Goal: Information Seeking & Learning: Learn about a topic

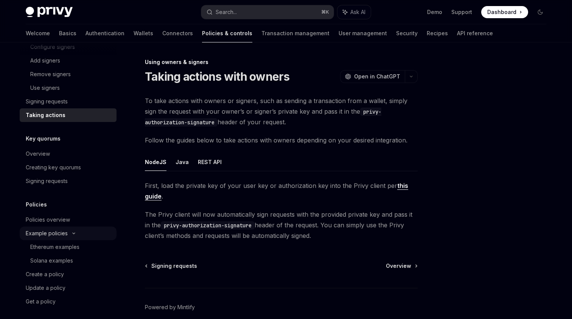
click at [47, 232] on div "Example policies" at bounding box center [47, 233] width 42 height 9
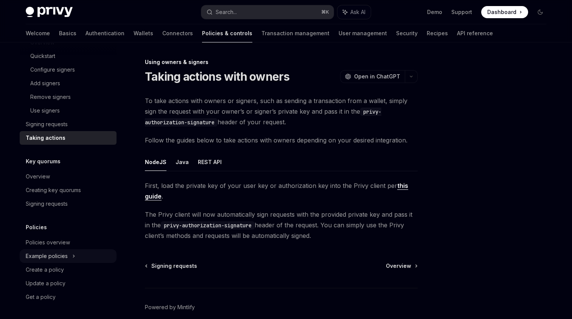
click at [49, 254] on div "Example policies" at bounding box center [47, 255] width 42 height 9
click at [58, 248] on link "Policies overview" at bounding box center [68, 242] width 97 height 14
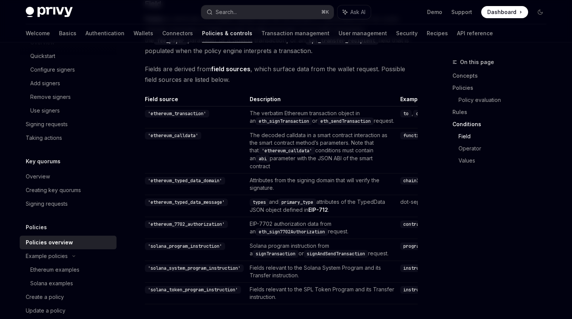
scroll to position [2009, 0]
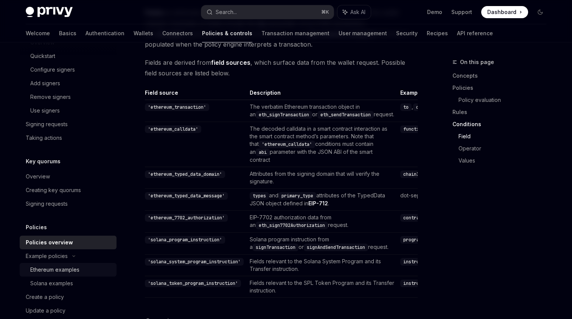
click at [48, 273] on div "Ethereum examples" at bounding box center [54, 269] width 49 height 9
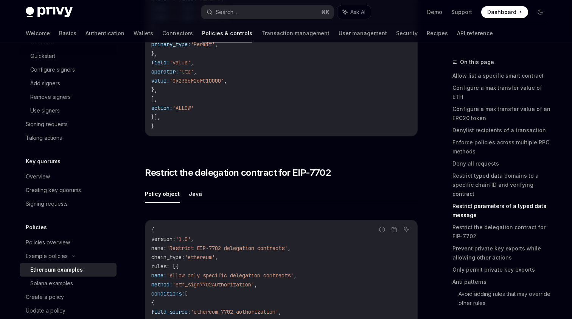
scroll to position [2634, 0]
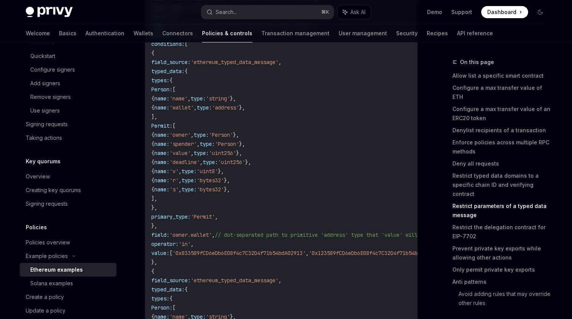
click at [62, 13] on img at bounding box center [49, 12] width 47 height 11
type textarea "*"
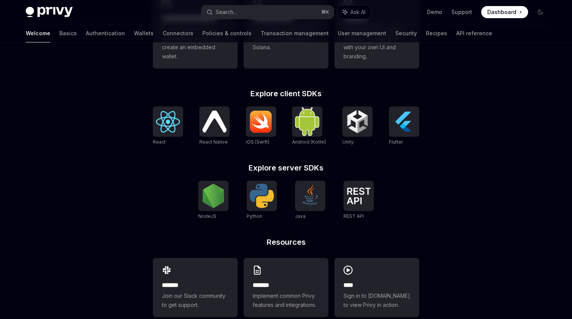
scroll to position [266, 0]
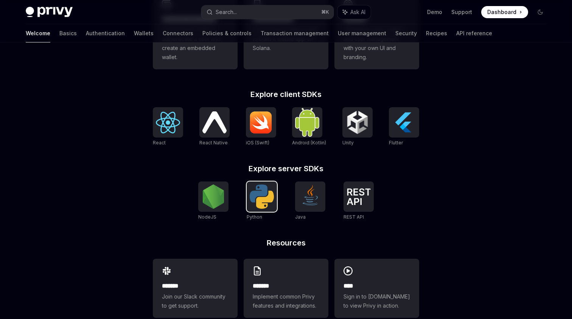
click at [263, 202] on img at bounding box center [262, 196] width 24 height 24
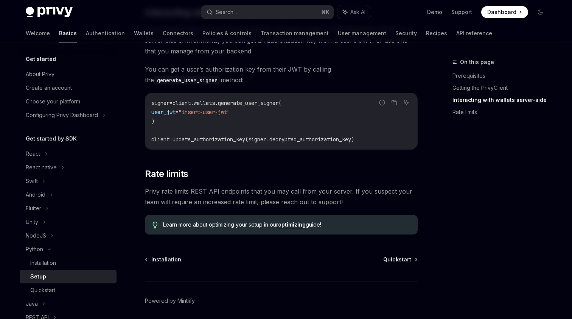
scroll to position [332, 0]
